Goal: Check status: Check status

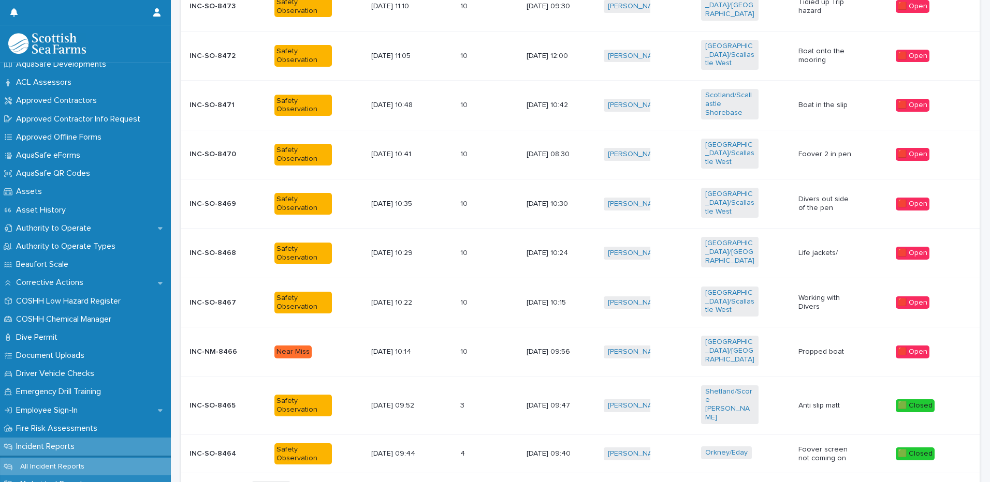
scroll to position [104, 0]
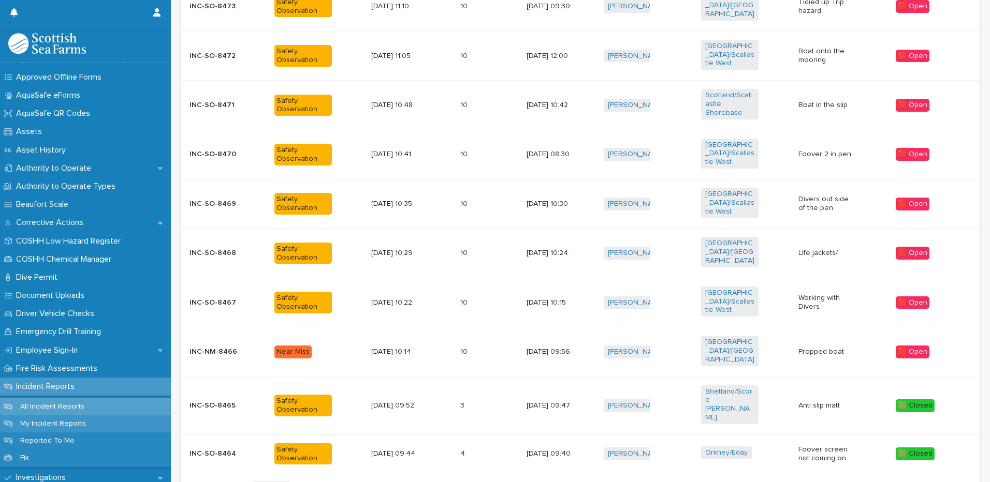
click at [74, 404] on p "All Incident Reports" at bounding box center [52, 407] width 81 height 9
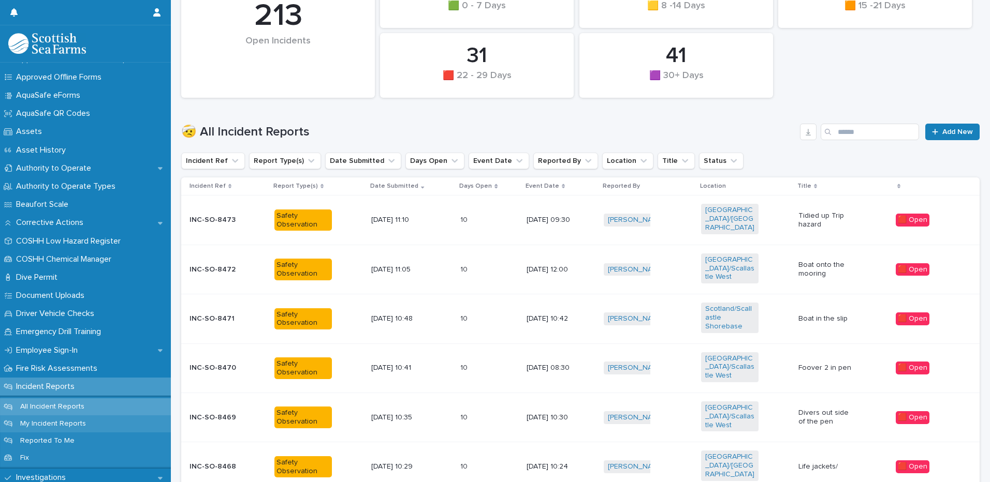
click at [65, 424] on p "My Incident Reports" at bounding box center [53, 424] width 82 height 9
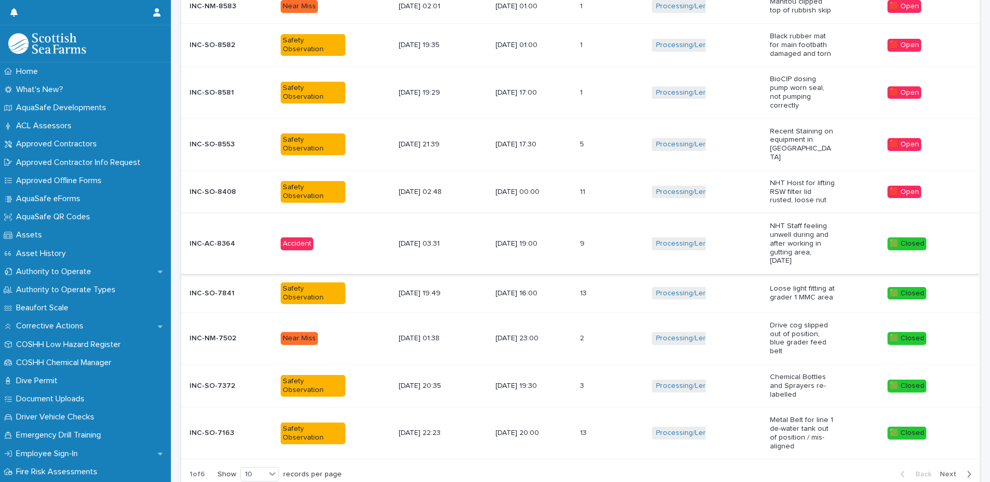
scroll to position [254, 0]
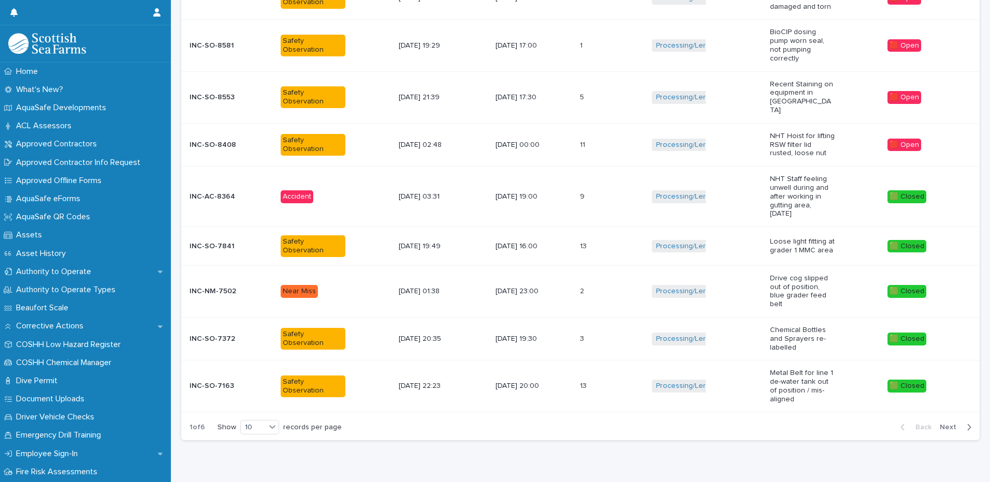
click at [941, 424] on span "Next" at bounding box center [950, 427] width 23 height 7
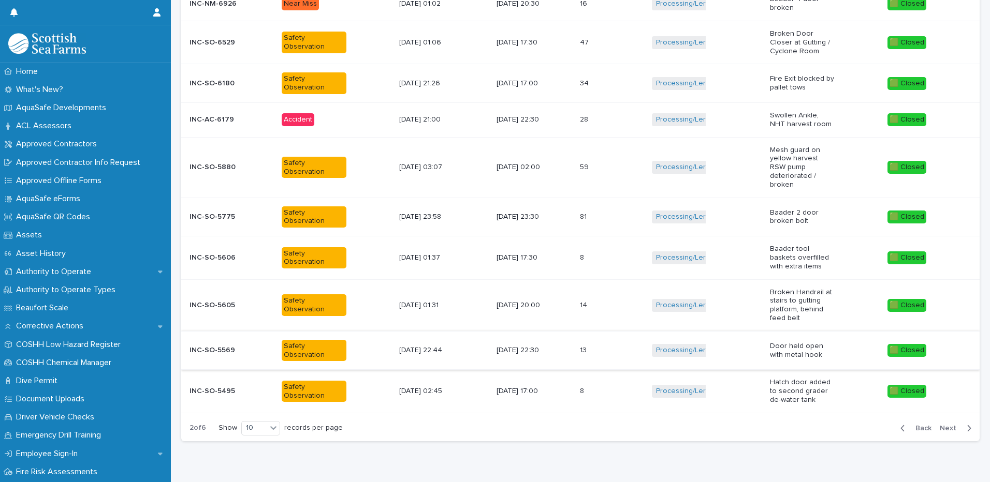
scroll to position [228, 0]
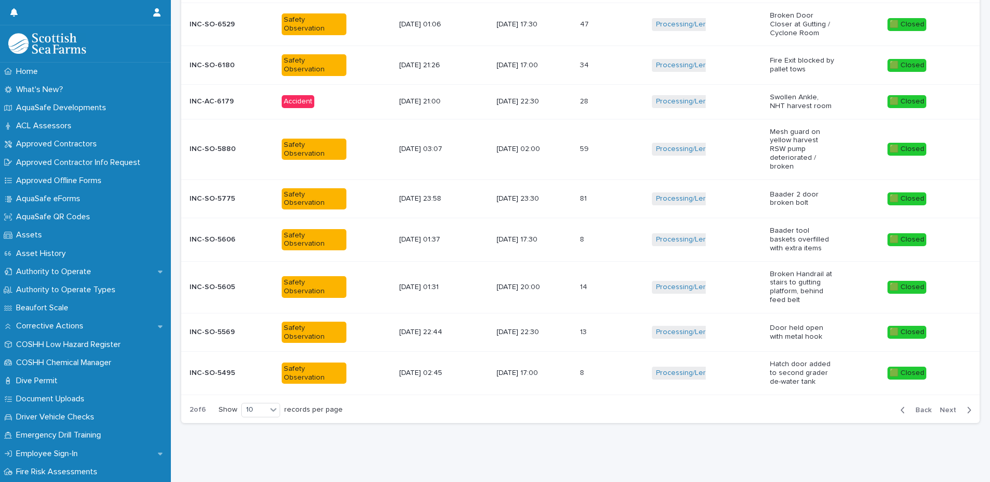
click at [909, 407] on span "Back" at bounding box center [920, 410] width 22 height 7
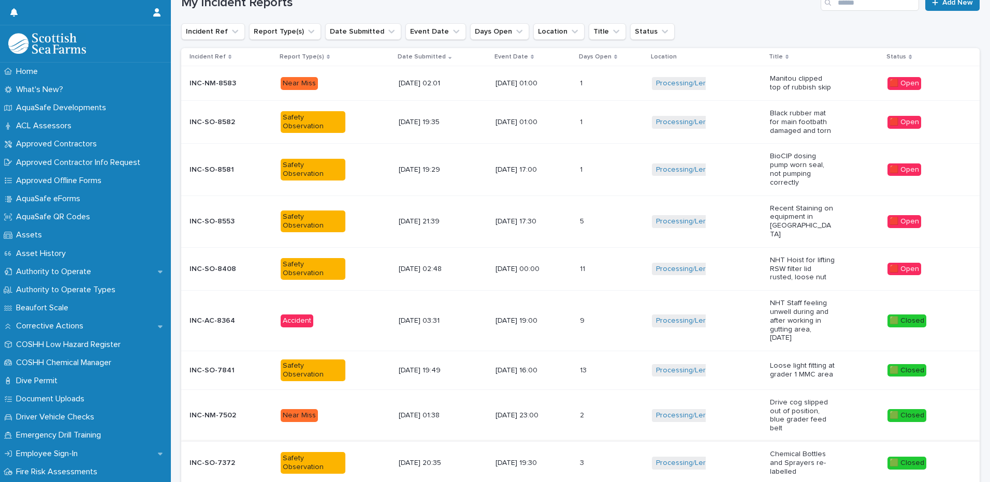
scroll to position [254, 0]
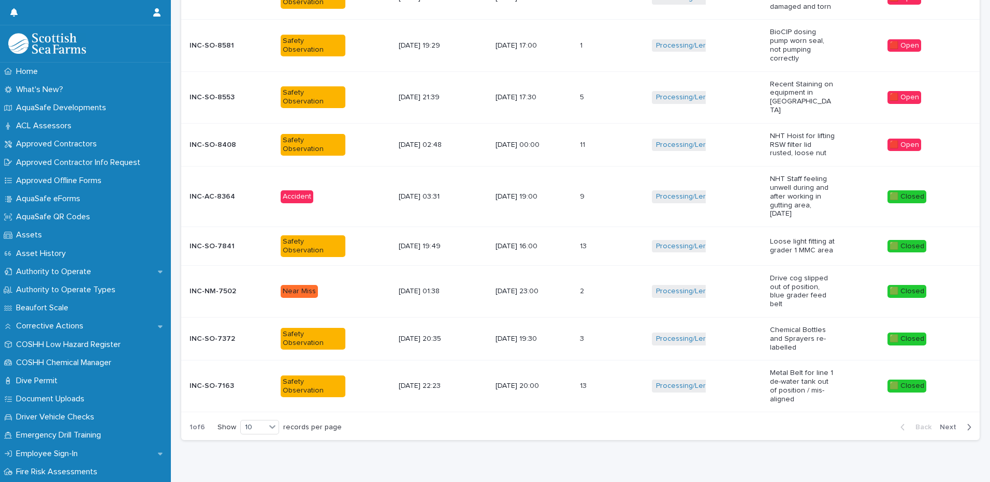
click at [939, 424] on span "Next" at bounding box center [950, 427] width 23 height 7
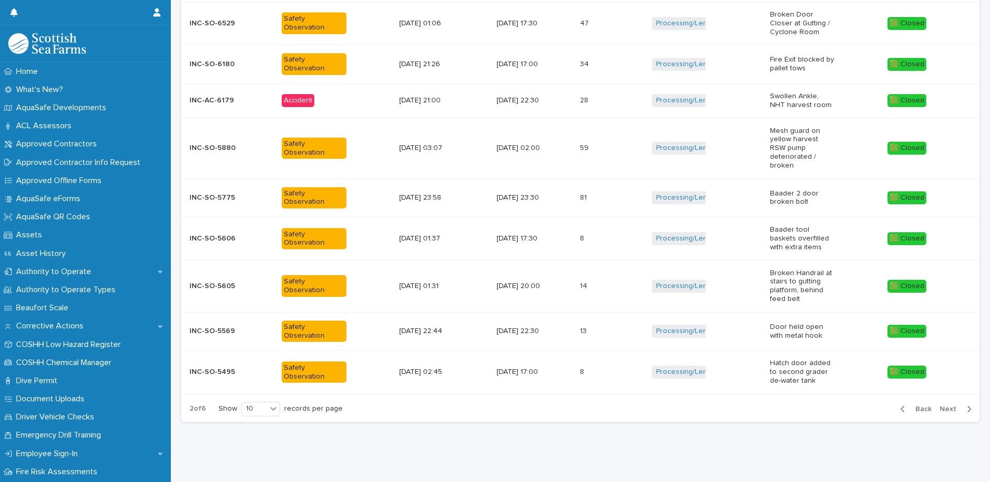
scroll to position [228, 0]
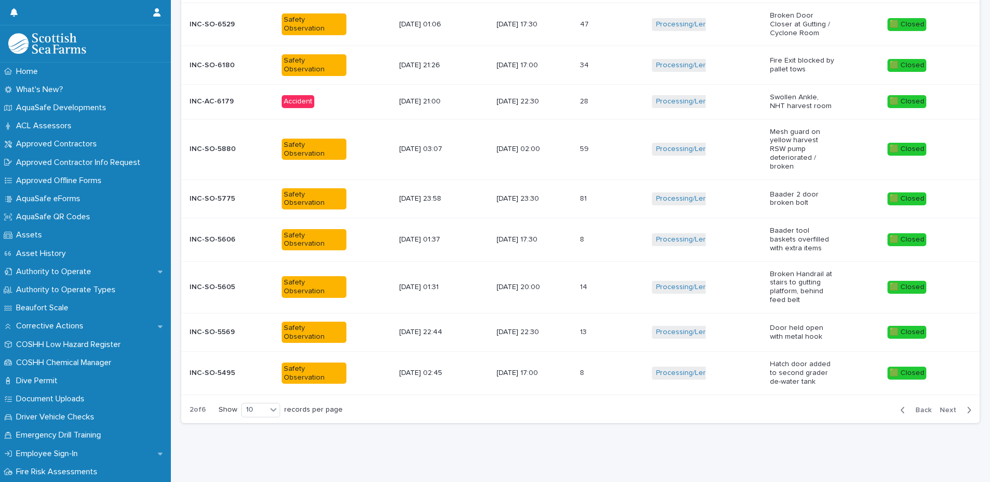
click at [948, 407] on span "Next" at bounding box center [950, 410] width 23 height 7
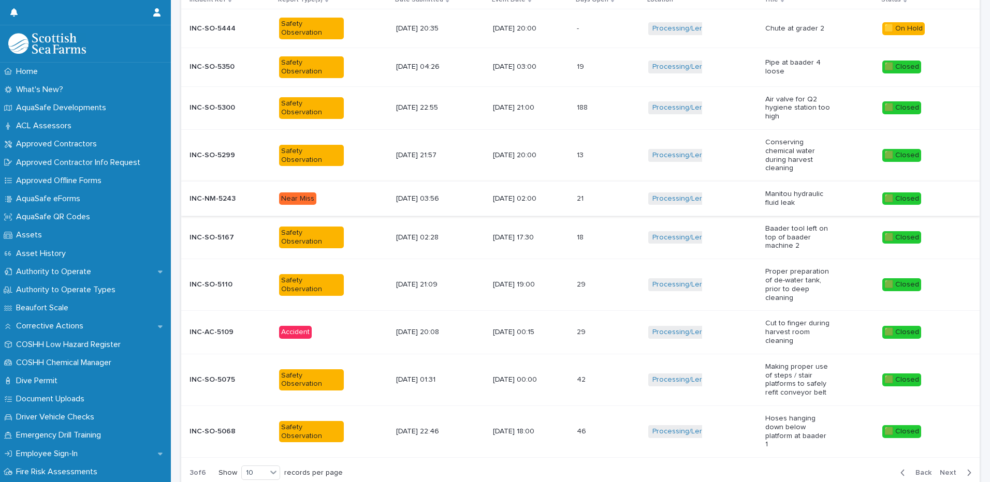
scroll to position [135, 0]
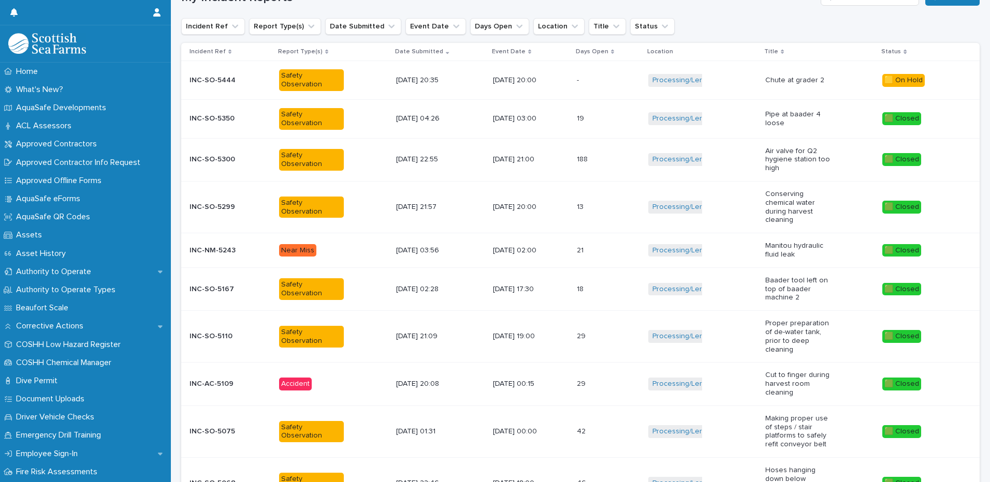
click at [568, 251] on div "[DATE] 02:00" at bounding box center [531, 250] width 76 height 17
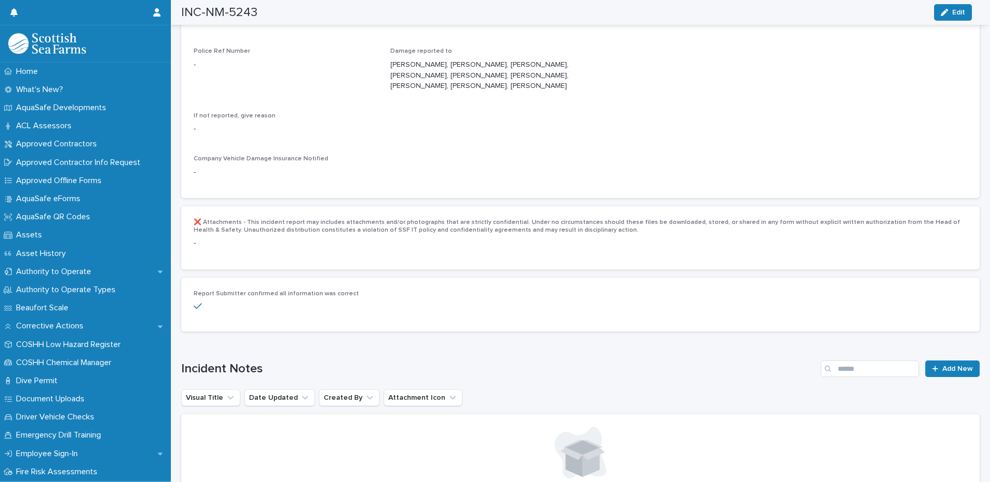
scroll to position [1711, 0]
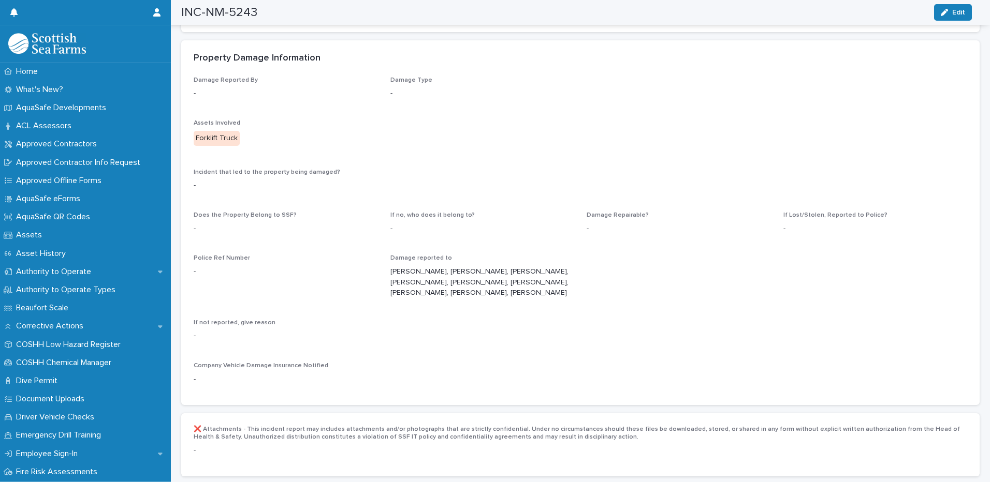
drag, startPoint x: 981, startPoint y: 311, endPoint x: 976, endPoint y: 291, distance: 20.5
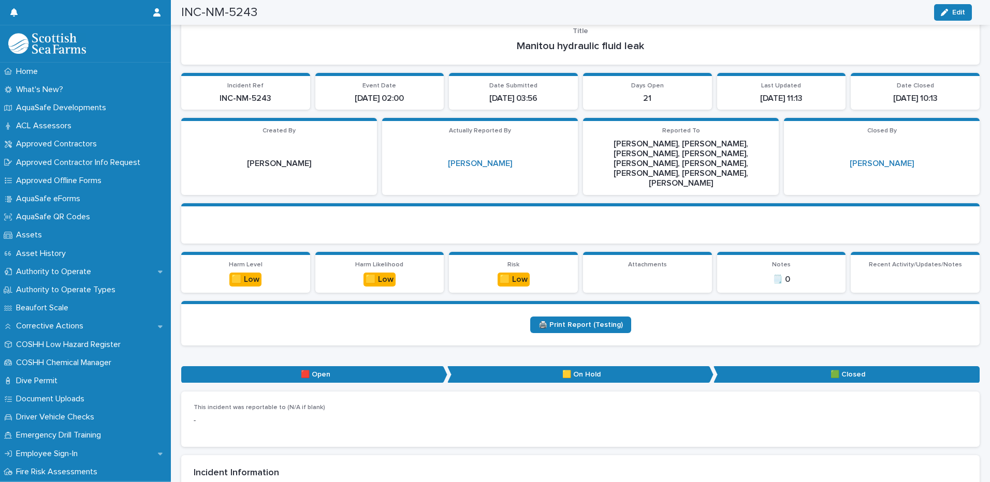
scroll to position [0, 0]
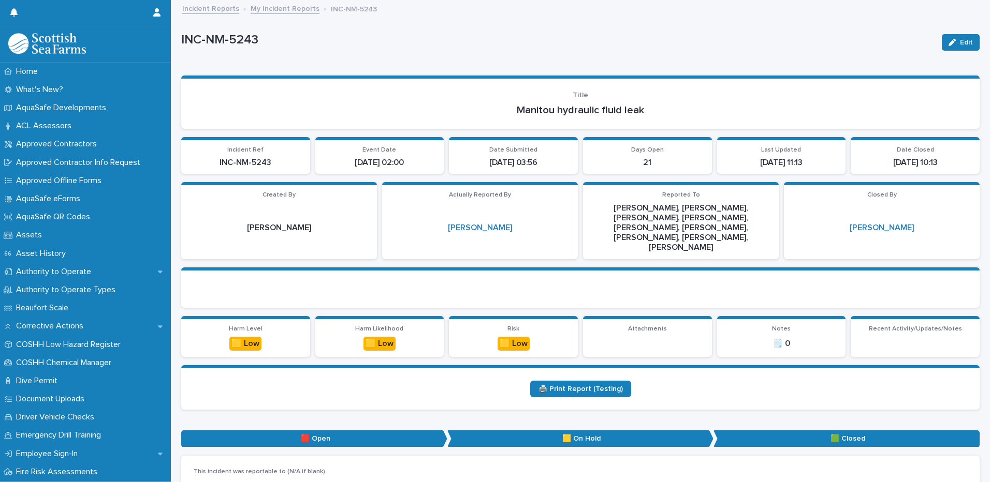
click at [285, 9] on link "My Incident Reports" at bounding box center [285, 8] width 69 height 12
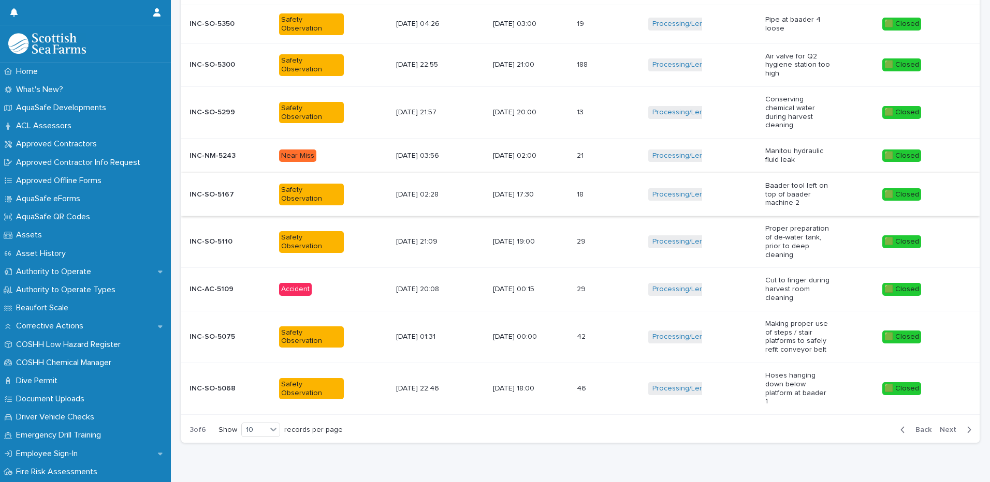
scroll to position [249, 0]
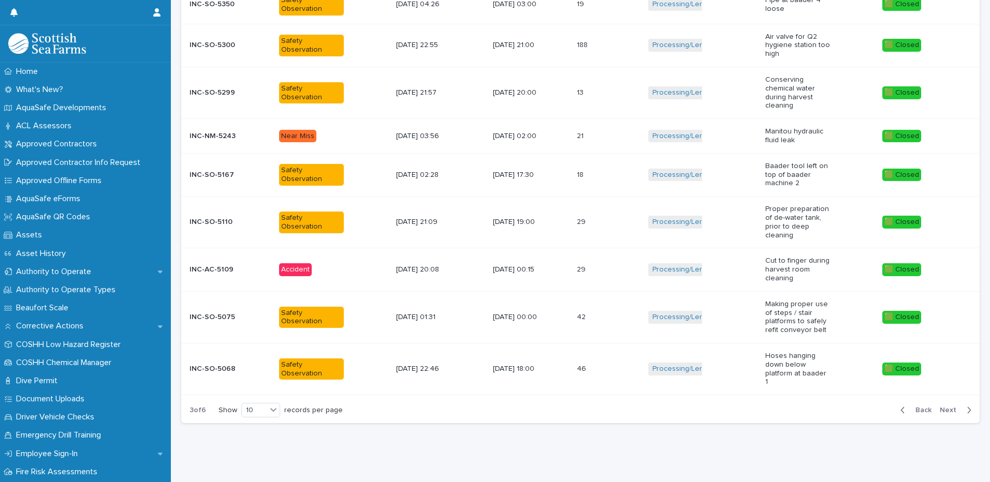
click at [901, 406] on button "Back" at bounding box center [913, 410] width 43 height 9
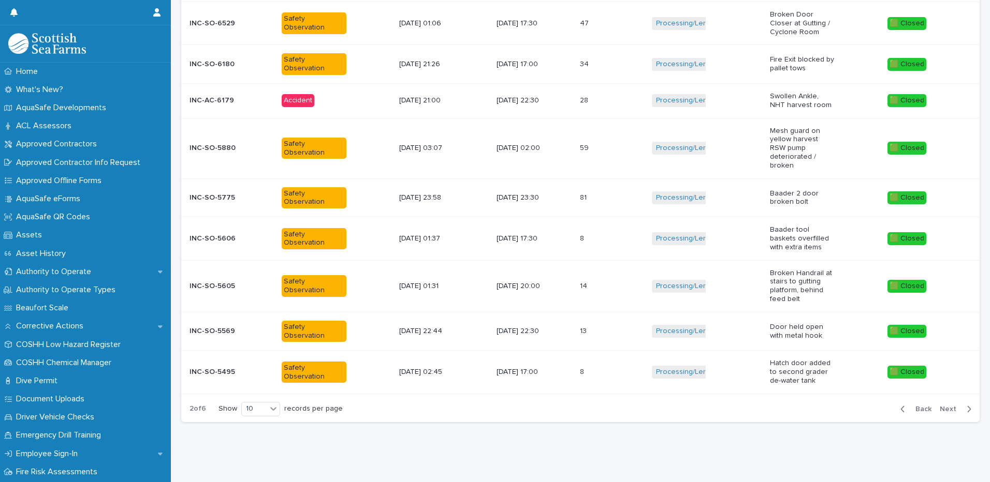
scroll to position [228, 0]
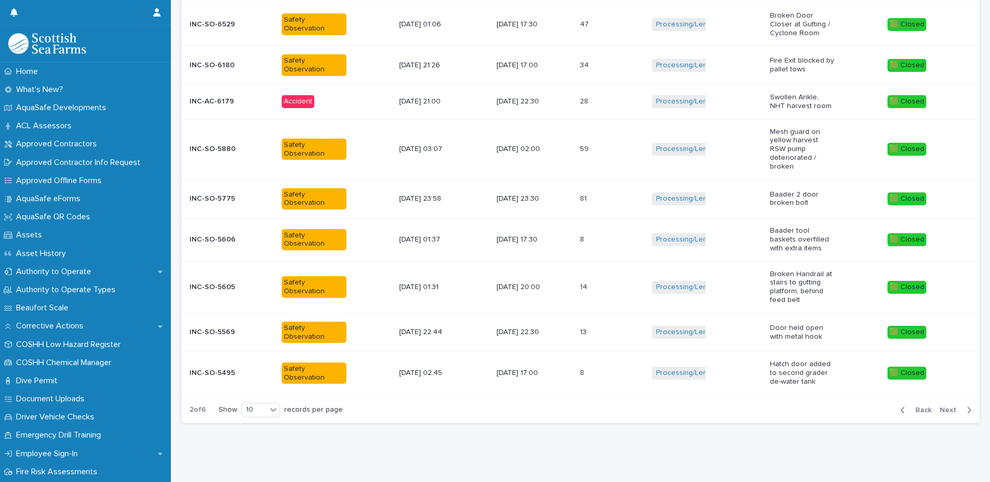
click at [902, 406] on button "Back" at bounding box center [913, 410] width 43 height 9
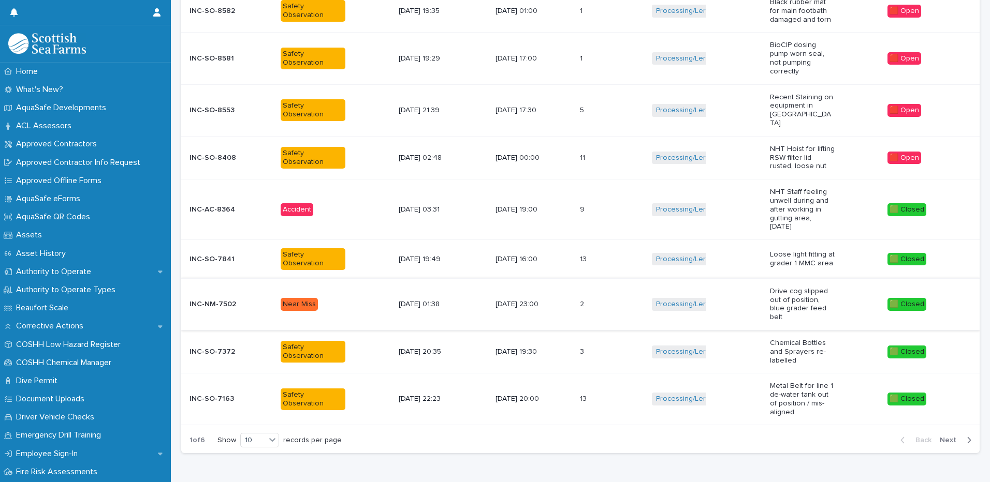
scroll to position [34, 0]
